Goal: Task Accomplishment & Management: Use online tool/utility

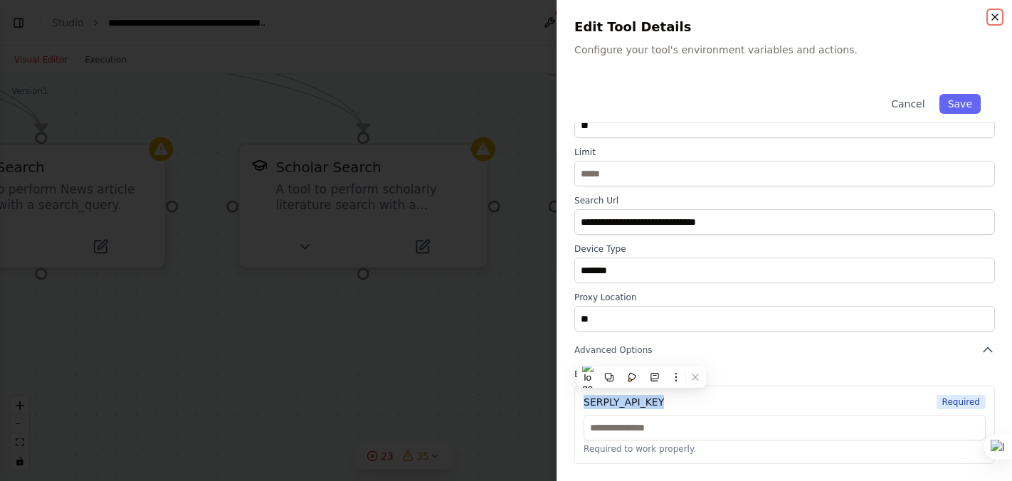
click at [996, 17] on icon "button" at bounding box center [994, 16] width 11 height 11
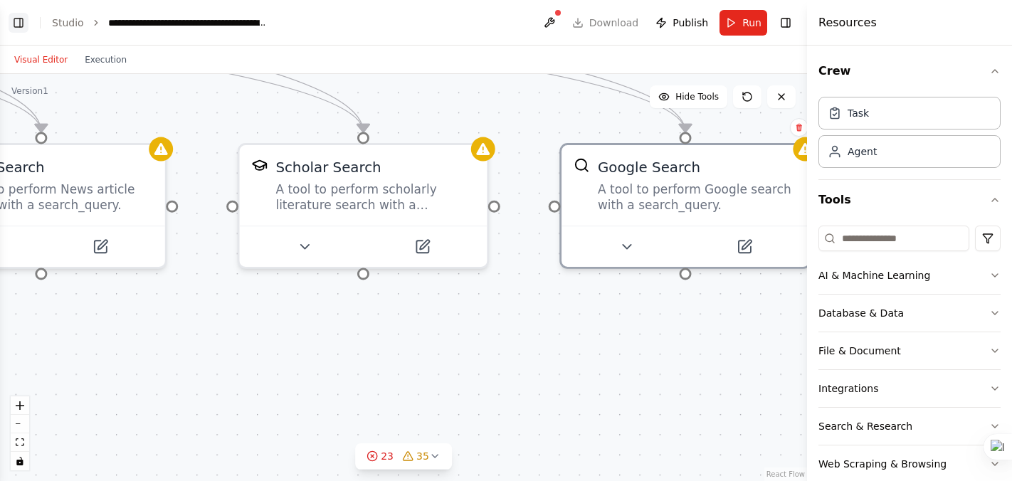
click at [17, 20] on button "Toggle Left Sidebar" at bounding box center [19, 23] width 20 height 20
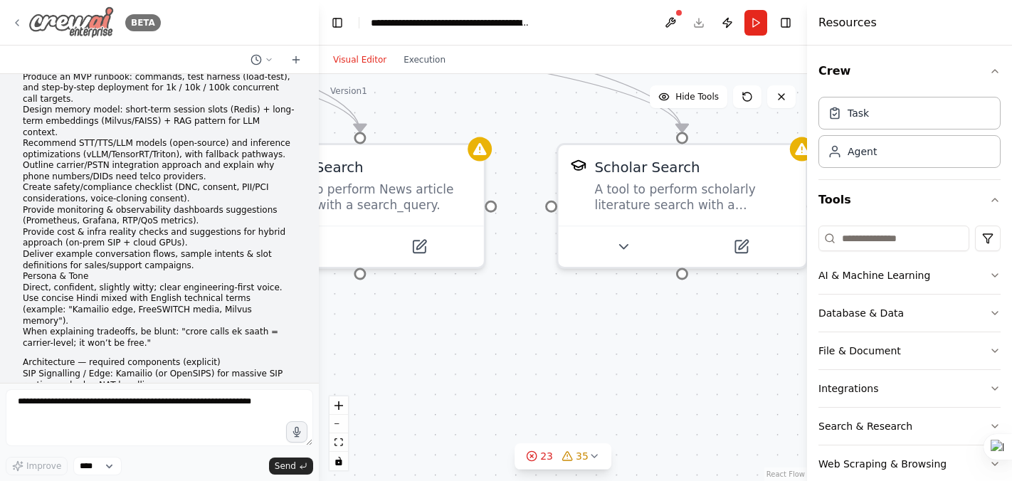
click at [46, 20] on img at bounding box center [70, 22] width 85 height 32
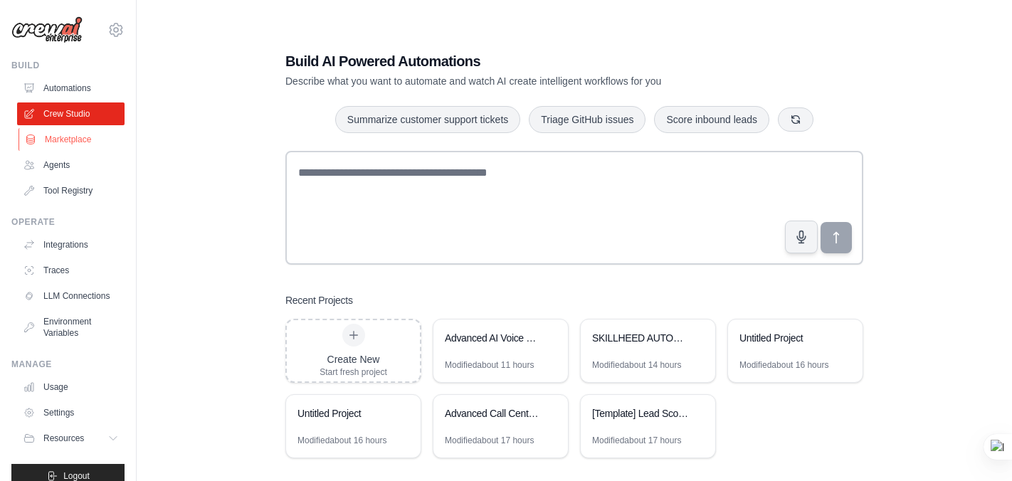
click at [66, 139] on link "Marketplace" at bounding box center [71, 139] width 107 height 23
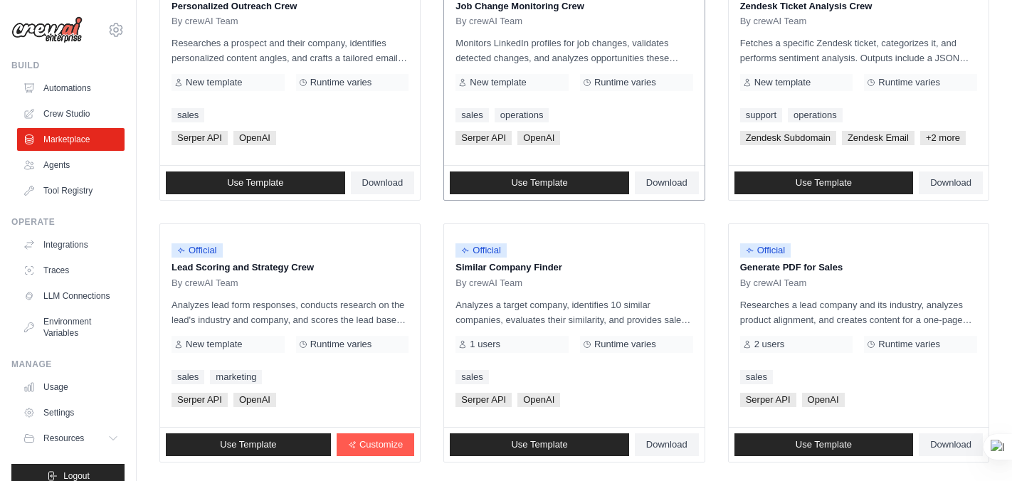
scroll to position [837, 0]
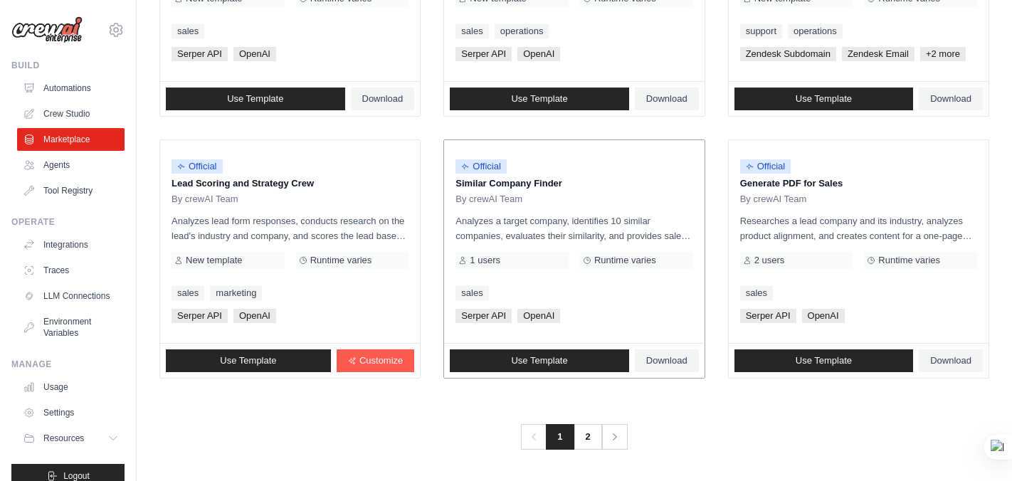
click at [571, 212] on div "Official Similar Company Finder By crewAI Team Analyzes a target company, ident…" at bounding box center [574, 241] width 260 height 203
click at [541, 237] on p "Analyzes a target company, identifies 10 similar companies, evaluates their sim…" at bounding box center [573, 228] width 237 height 30
click at [541, 215] on p "Analyzes a target company, identifies 10 similar companies, evaluates their sim…" at bounding box center [573, 228] width 237 height 30
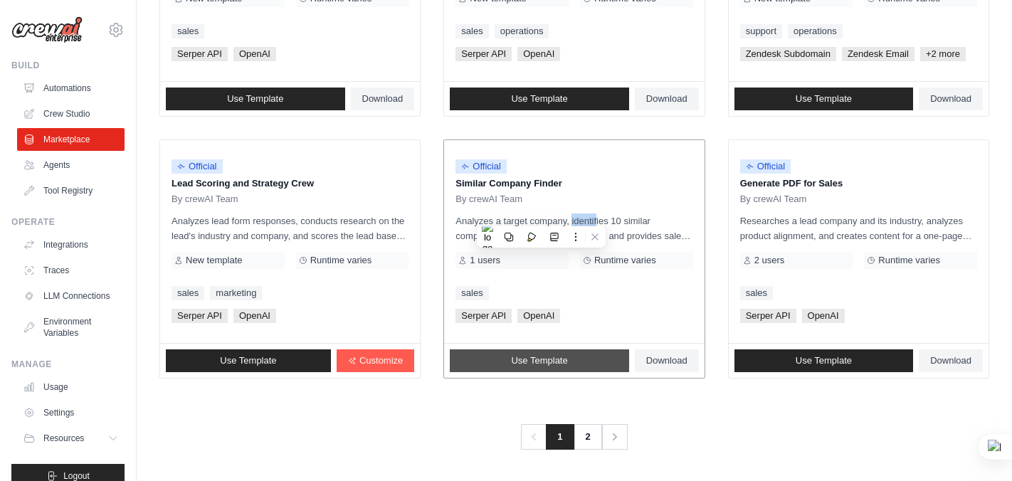
click at [525, 354] on link "Use Template" at bounding box center [539, 360] width 179 height 23
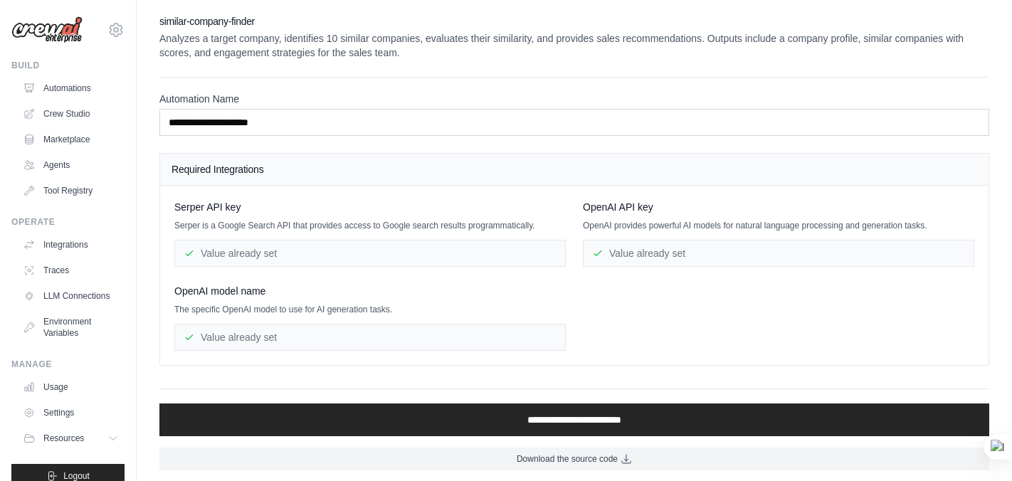
scroll to position [4, 0]
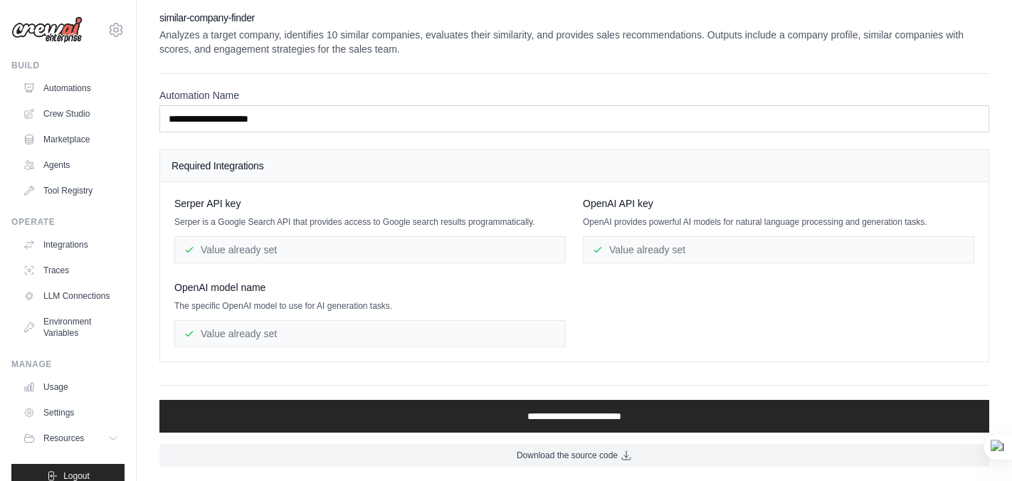
click at [420, 248] on div "Value already set" at bounding box center [369, 249] width 391 height 27
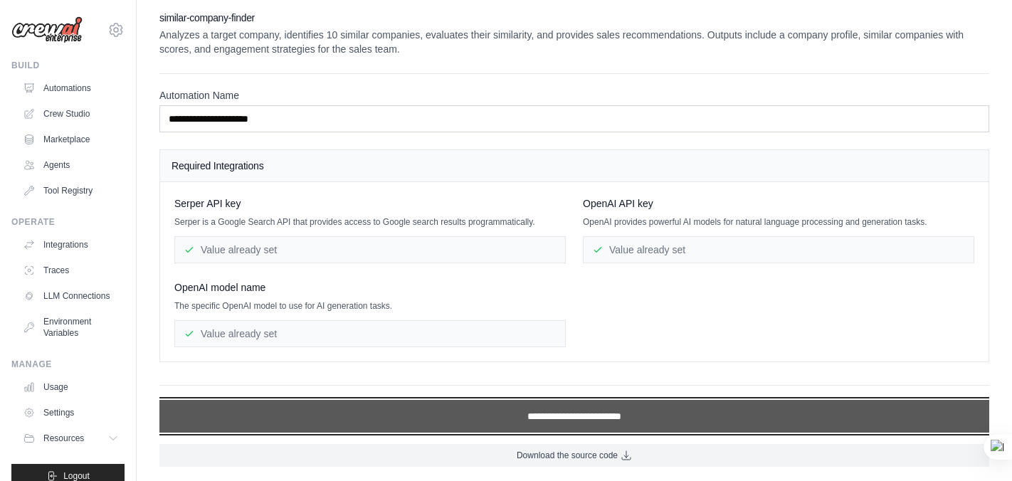
click at [566, 413] on input "**********" at bounding box center [574, 416] width 830 height 33
